Goal: Task Accomplishment & Management: Manage account settings

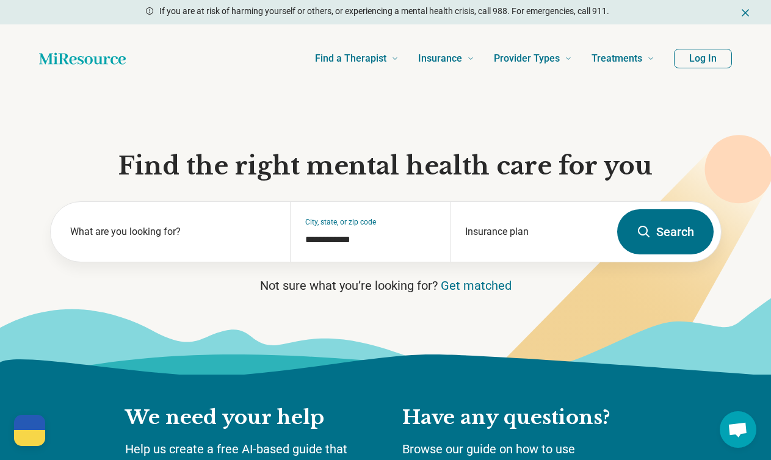
click at [702, 64] on button "Log In" at bounding box center [703, 59] width 58 height 20
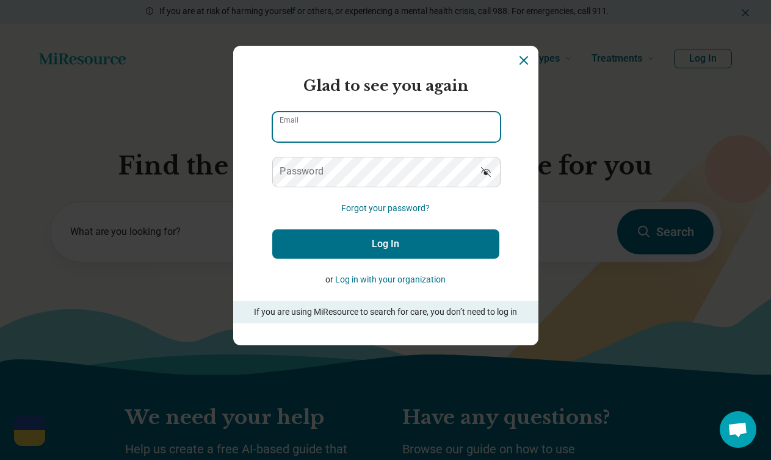
type input "**********"
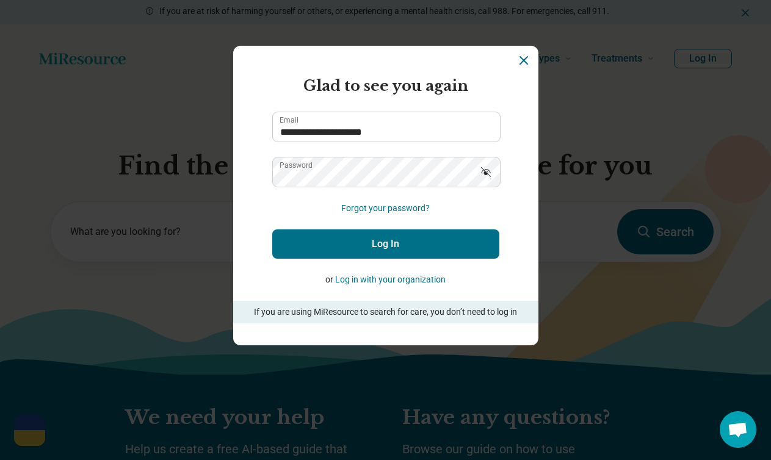
click at [388, 247] on button "Log In" at bounding box center [385, 243] width 227 height 29
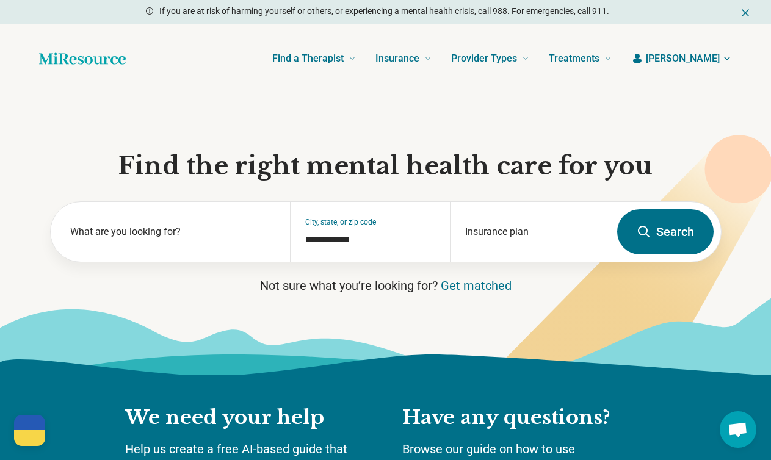
click at [707, 57] on span "[PERSON_NAME]" at bounding box center [683, 58] width 74 height 15
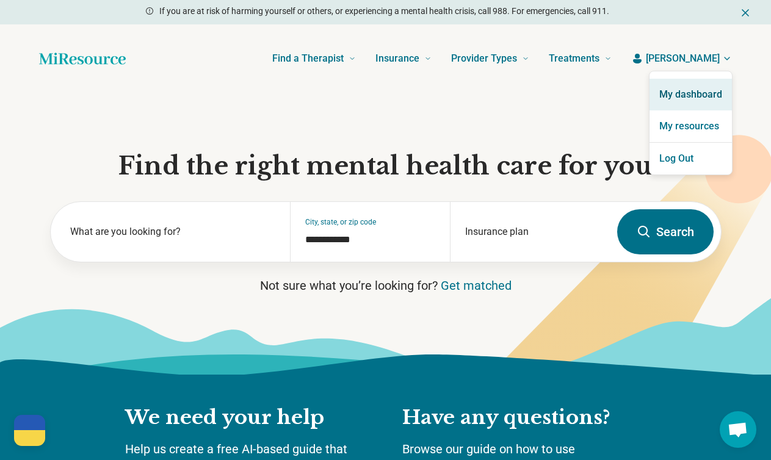
click at [701, 87] on link "My dashboard" at bounding box center [690, 95] width 82 height 32
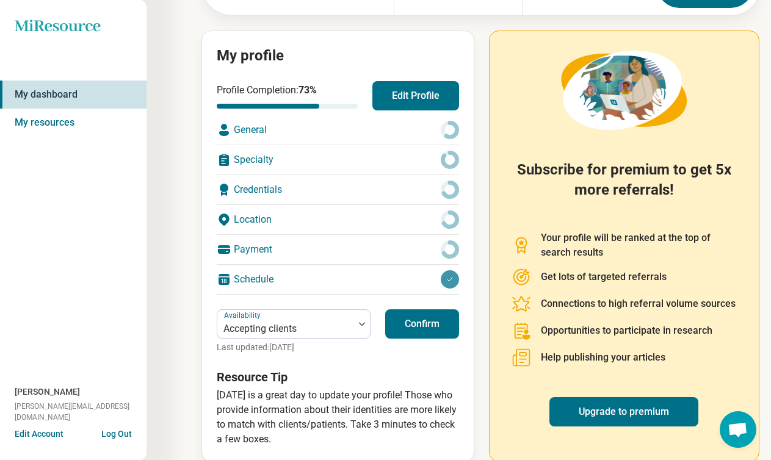
scroll to position [130, 0]
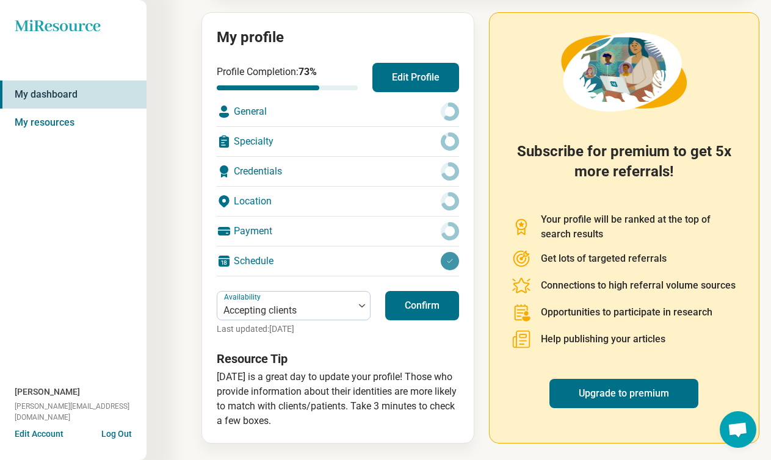
click at [410, 308] on button "Confirm" at bounding box center [422, 305] width 74 height 29
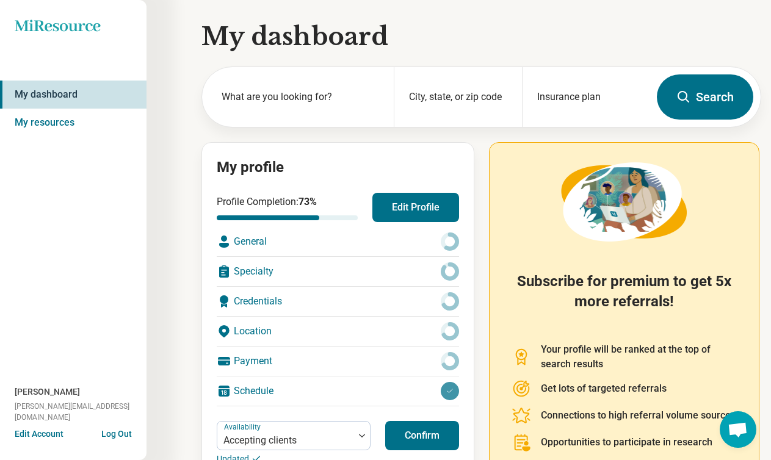
click at [402, 218] on button "Edit Profile" at bounding box center [415, 207] width 87 height 29
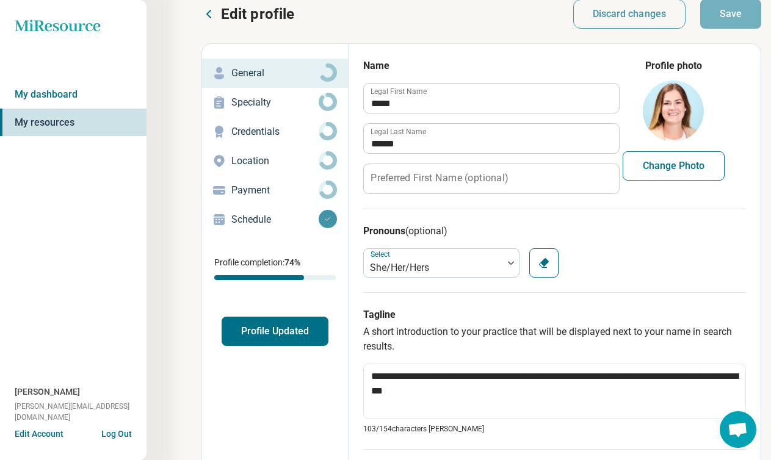
scroll to position [2, 0]
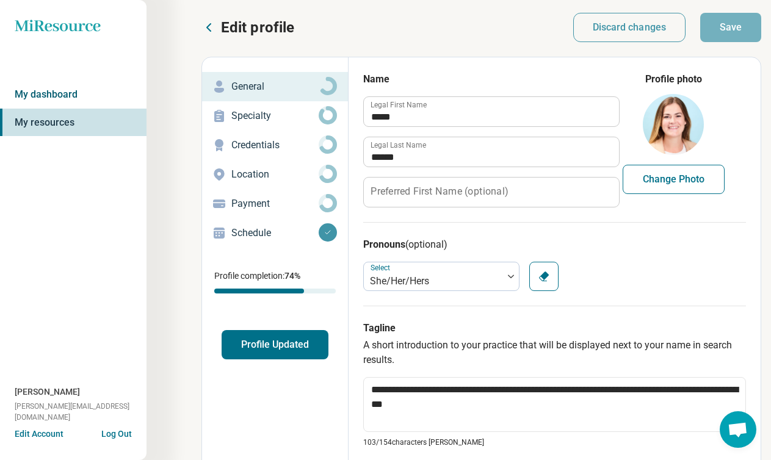
click at [87, 87] on link "My dashboard" at bounding box center [73, 95] width 146 height 28
